Goal: Task Accomplishment & Management: Manage account settings

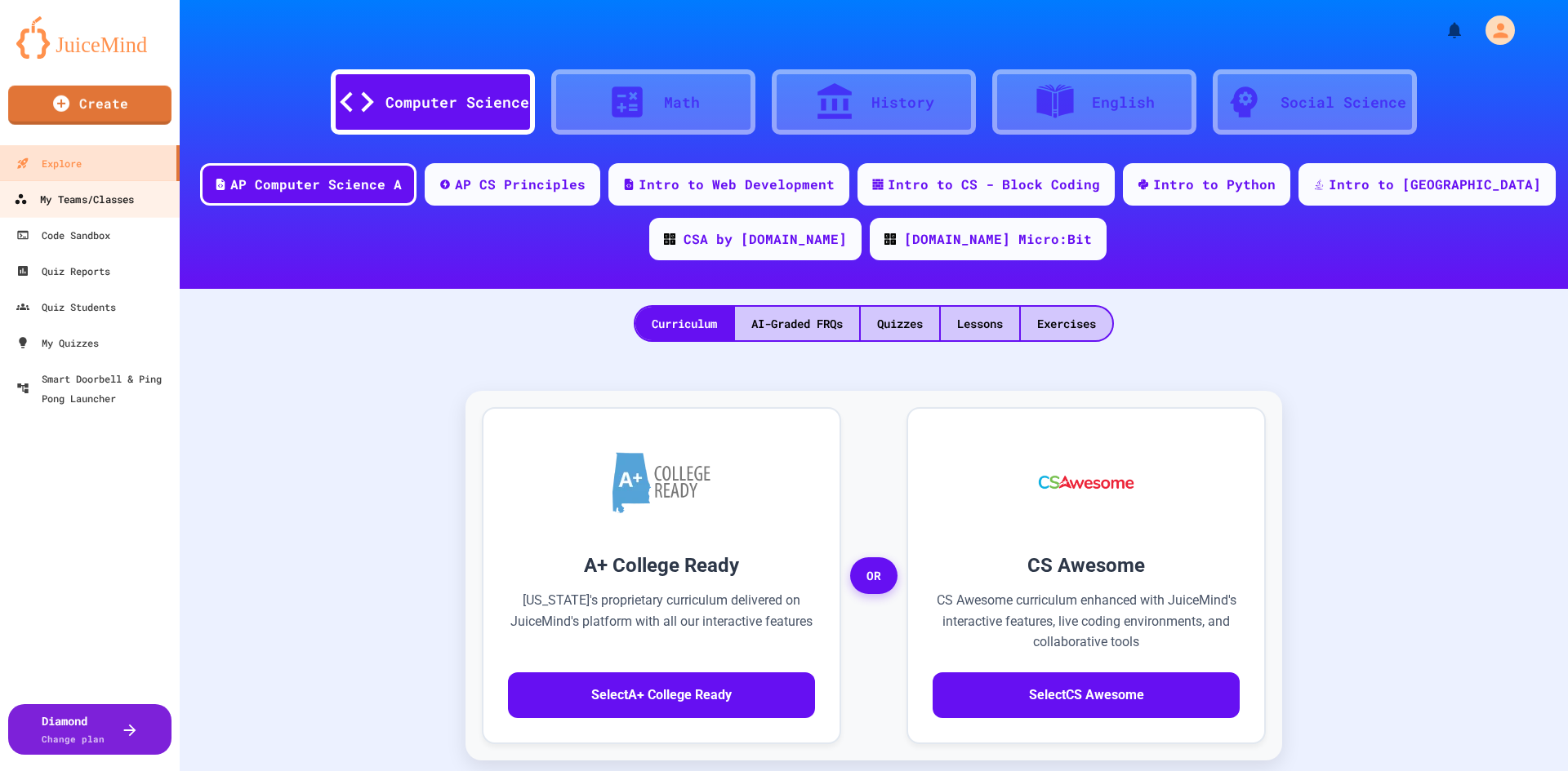
click at [31, 203] on div "My Teams/Classes" at bounding box center [74, 200] width 120 height 21
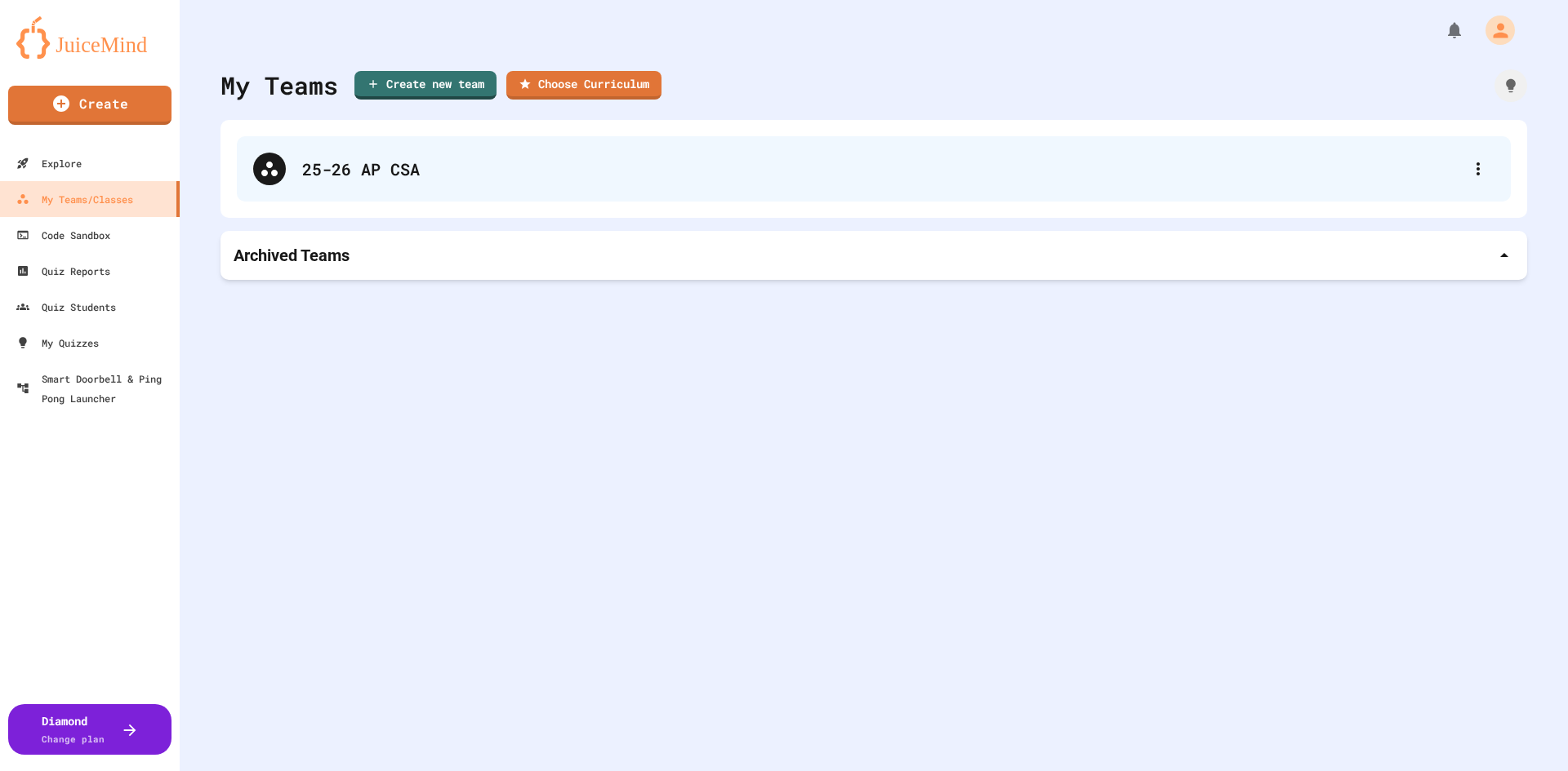
click at [319, 194] on div "25-26 AP CSA" at bounding box center [873, 168] width 1274 height 65
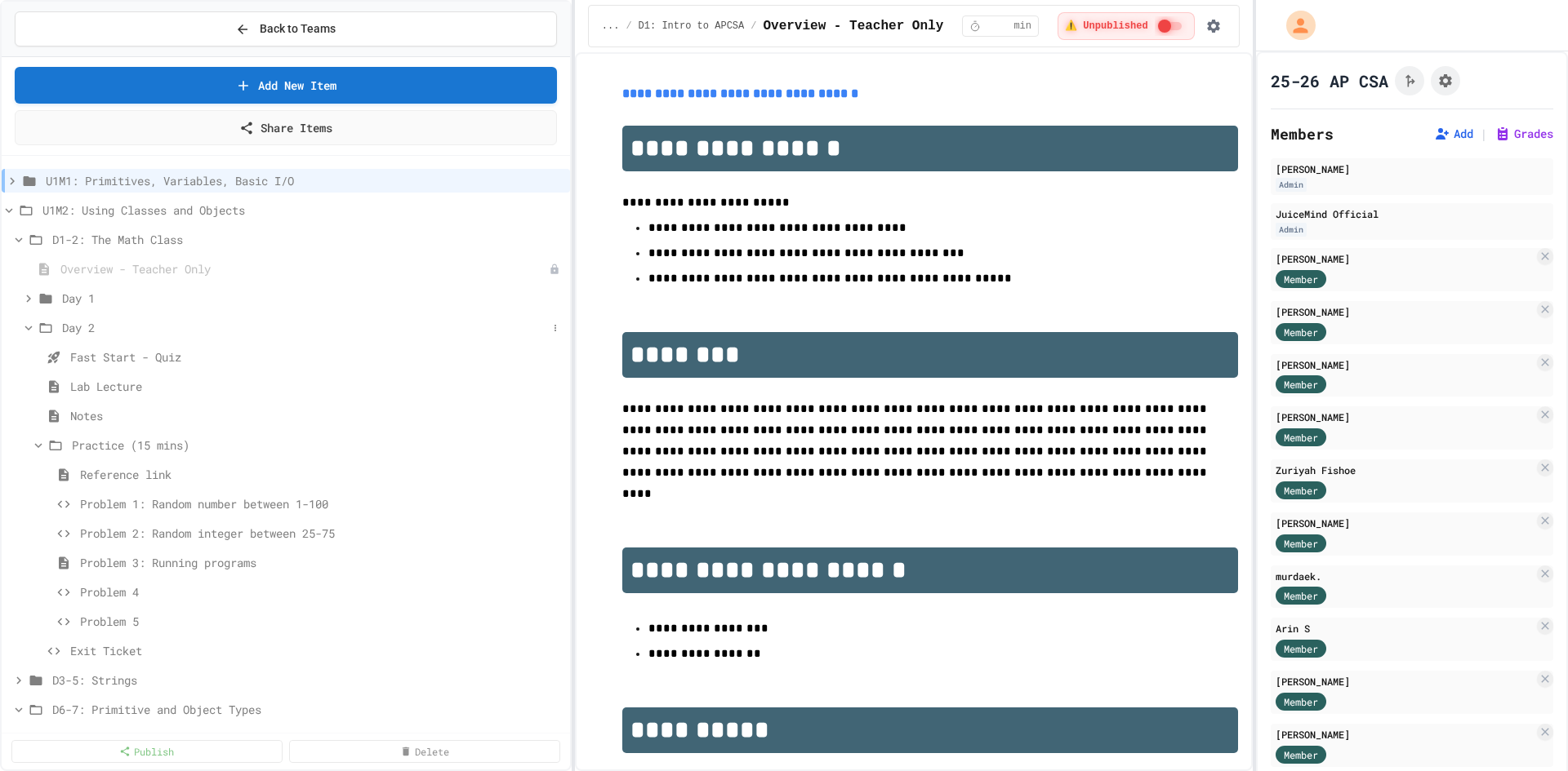
click at [28, 327] on icon at bounding box center [29, 328] width 15 height 15
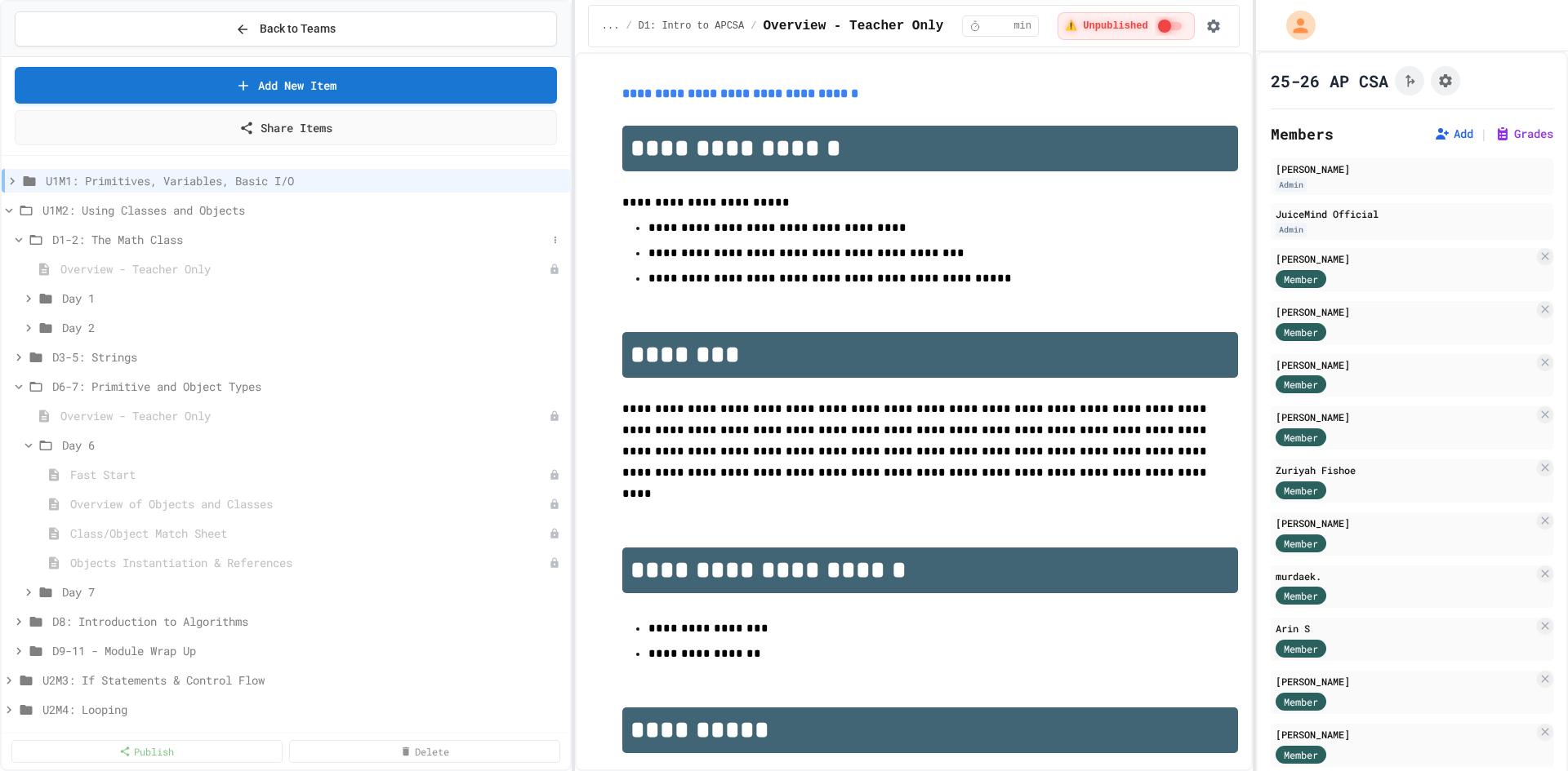
click at [15, 235] on icon at bounding box center [18, 240] width 15 height 15
click at [16, 271] on icon at bounding box center [18, 269] width 15 height 15
click at [22, 323] on icon at bounding box center [29, 328] width 15 height 15
click at [548, 330] on button at bounding box center [555, 328] width 16 height 16
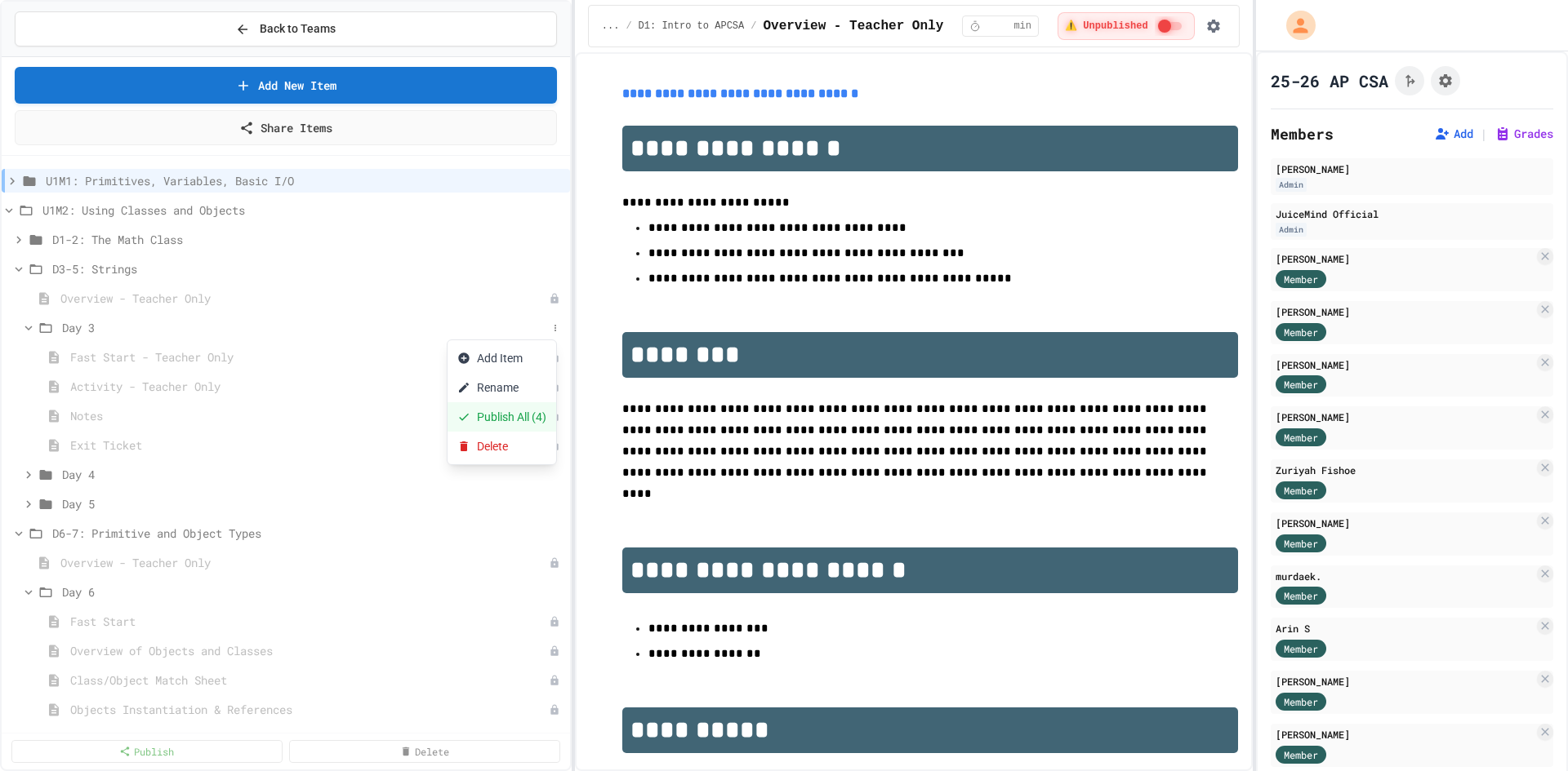
click at [496, 408] on button "Publish All (4)" at bounding box center [501, 417] width 108 height 29
click at [106, 412] on span "Notes" at bounding box center [308, 416] width 477 height 17
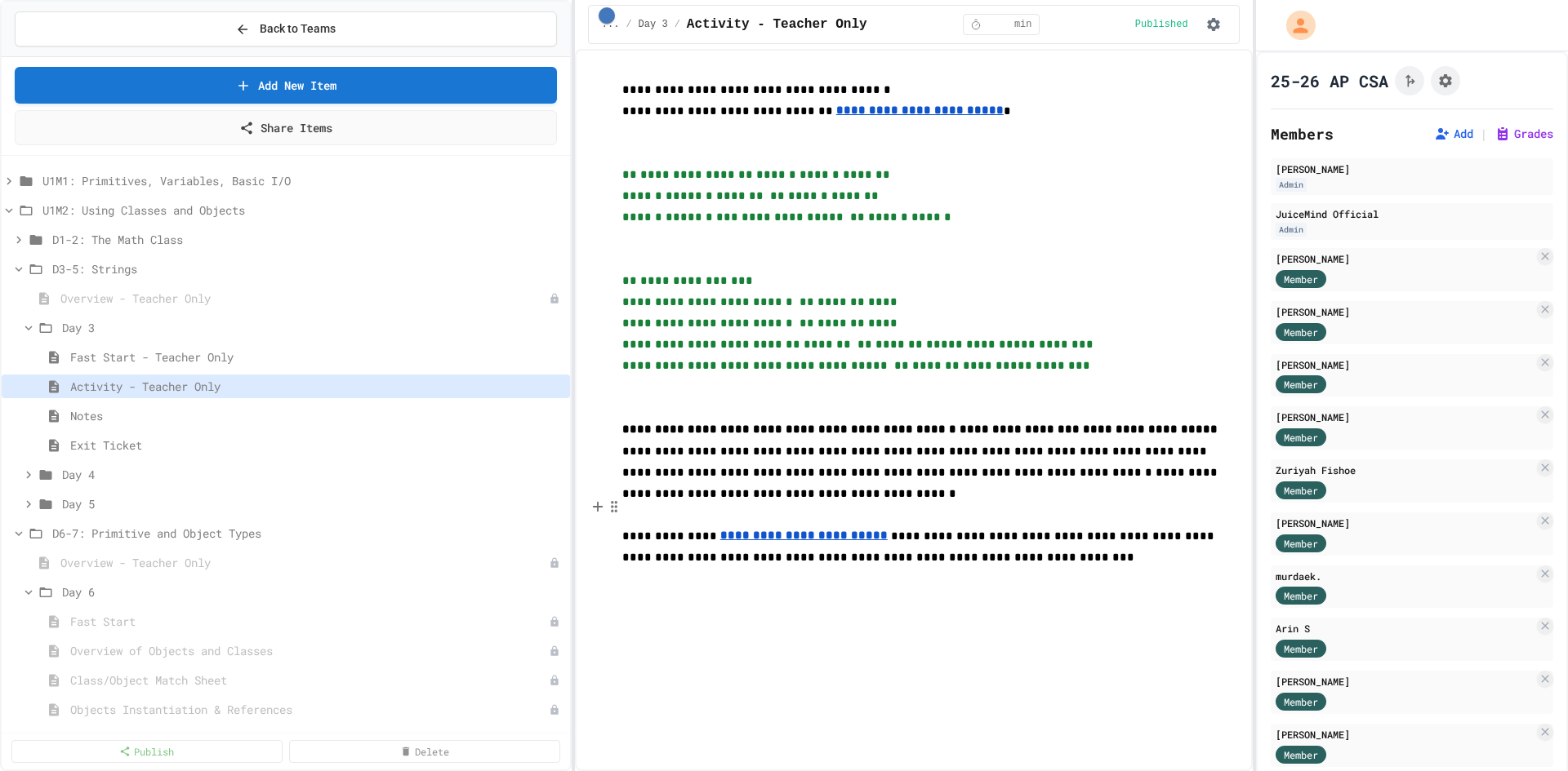
click at [768, 530] on u "**********" at bounding box center [803, 535] width 167 height 11
